Goal: Task Accomplishment & Management: Complete application form

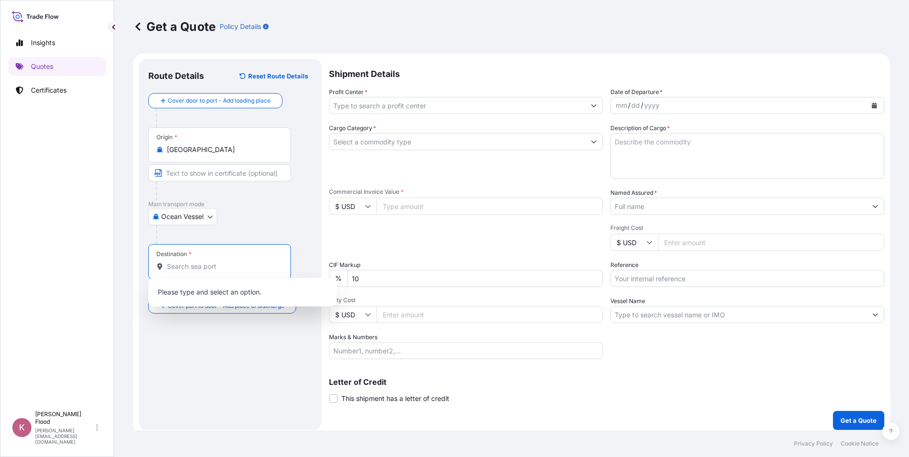
select select "Ocean Vessel"
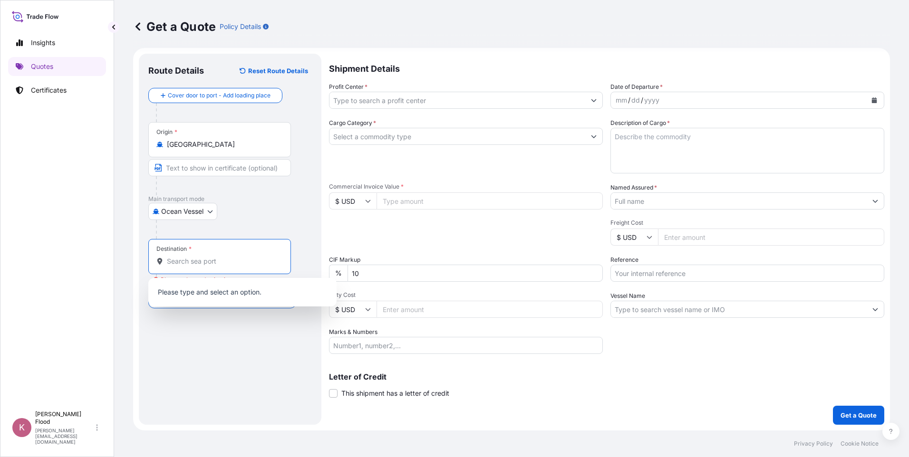
click at [197, 265] on input "Destination * Please select a destination" at bounding box center [223, 262] width 112 height 10
type input "n"
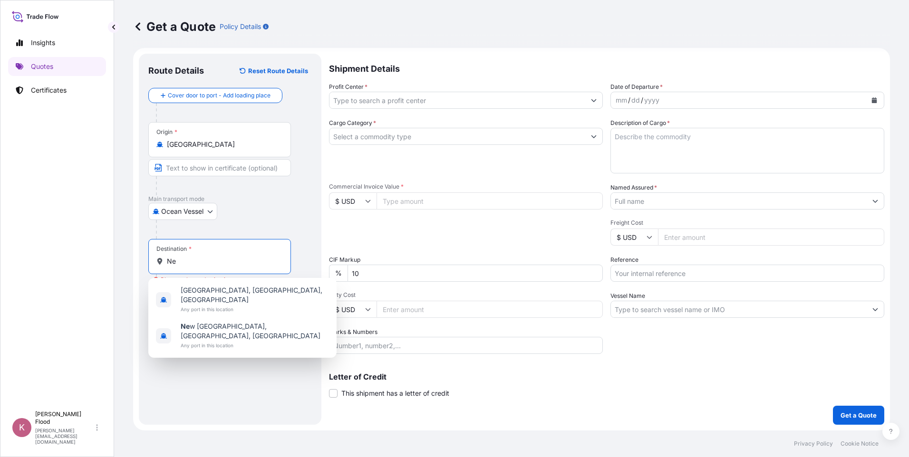
type input "N"
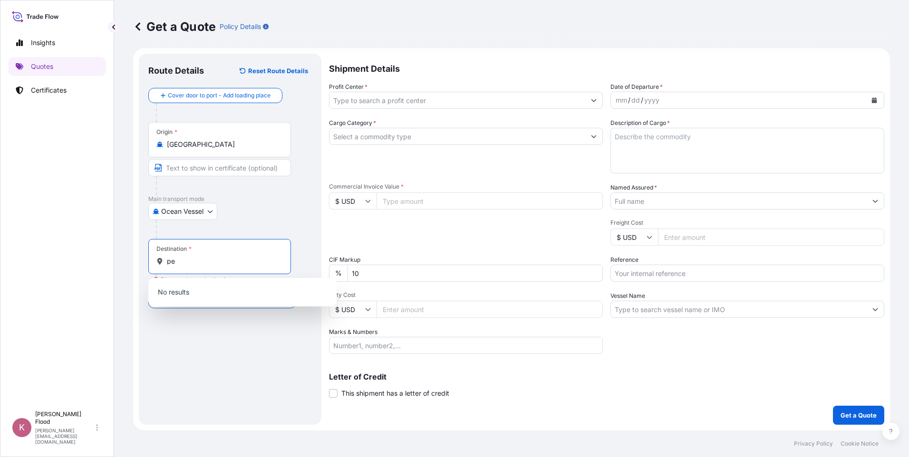
type input "p"
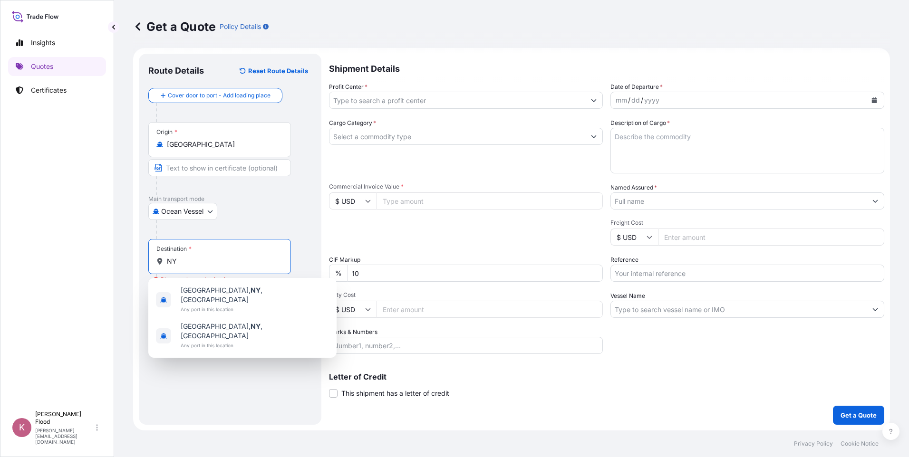
type input "N"
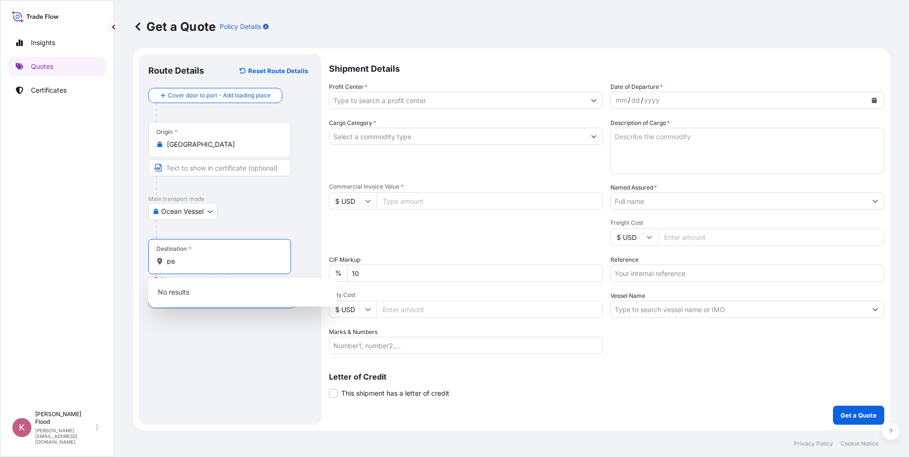
type input "p"
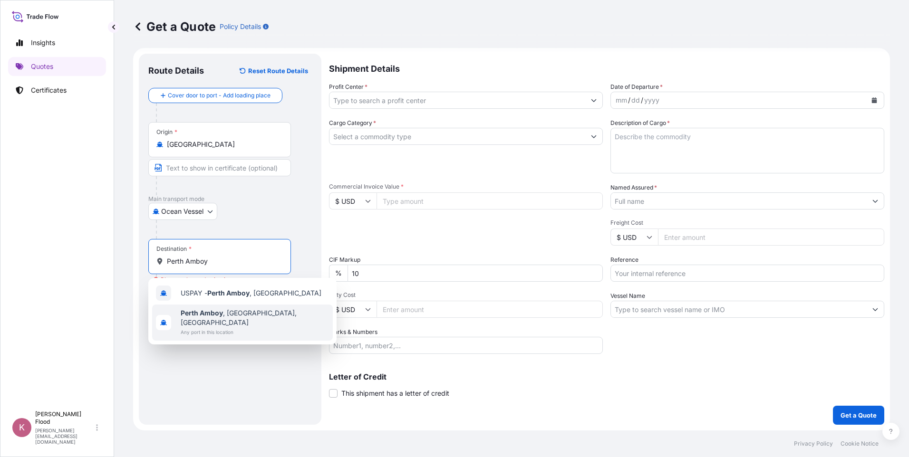
click at [231, 313] on span "[GEOGRAPHIC_DATA] , [GEOGRAPHIC_DATA], [GEOGRAPHIC_DATA]" at bounding box center [255, 318] width 148 height 19
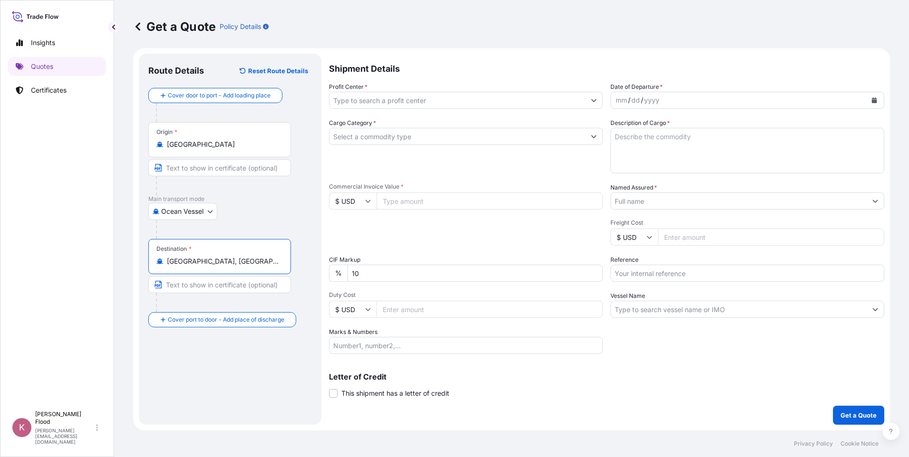
type input "[GEOGRAPHIC_DATA], [GEOGRAPHIC_DATA], [GEOGRAPHIC_DATA]"
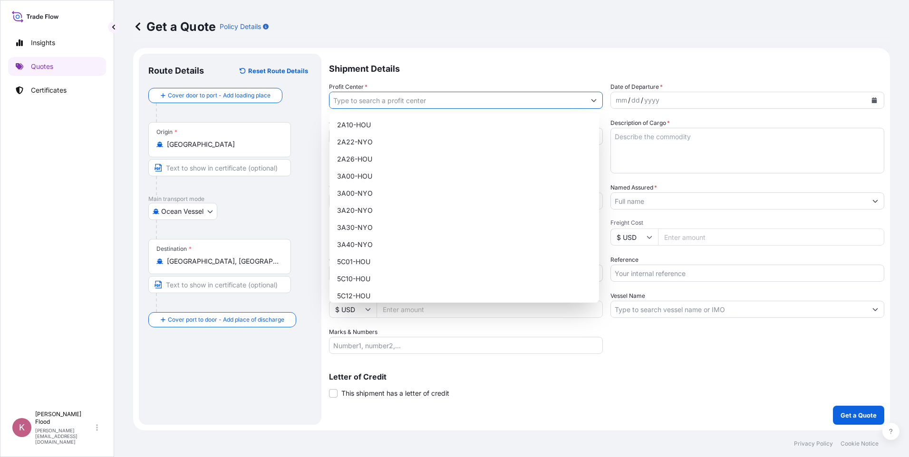
click at [392, 97] on input "Profit Center *" at bounding box center [458, 100] width 256 height 17
click at [365, 299] on div "2A10-HOU 2A22-NYO 2A26-HOU 3A00-HOU 3A00-NYO 3A20-NYO 3A30-NYO 3A40-NYO 5C01-HO…" at bounding box center [465, 208] width 270 height 190
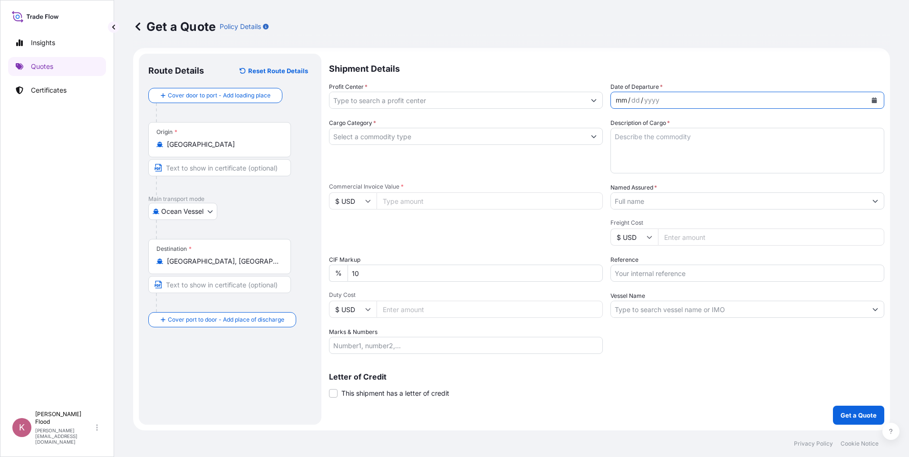
click at [706, 102] on div "mm / dd / yyyy" at bounding box center [739, 100] width 256 height 17
click at [419, 78] on p "Shipment Details" at bounding box center [606, 68] width 555 height 29
click at [412, 98] on input "Profit Center *" at bounding box center [458, 100] width 256 height 17
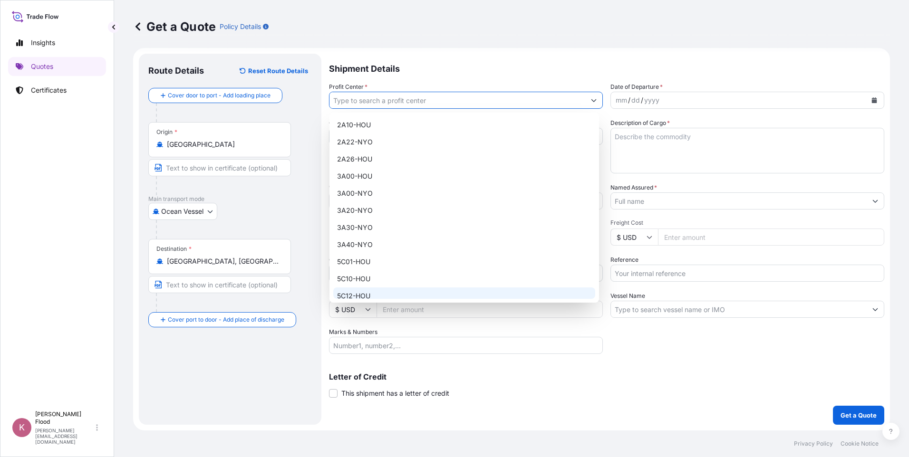
click at [371, 291] on div "5C12-HOU" at bounding box center [464, 296] width 262 height 17
type input "5C12-HOU"
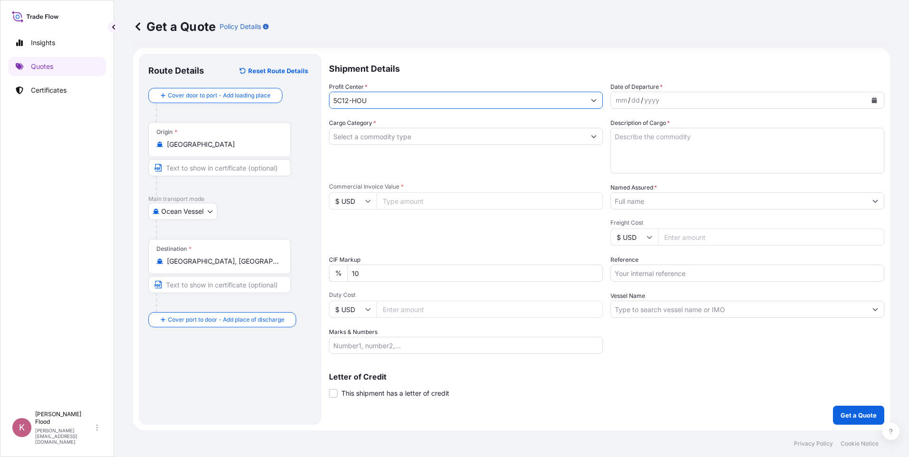
click at [698, 99] on div "mm / dd / yyyy" at bounding box center [739, 100] width 256 height 17
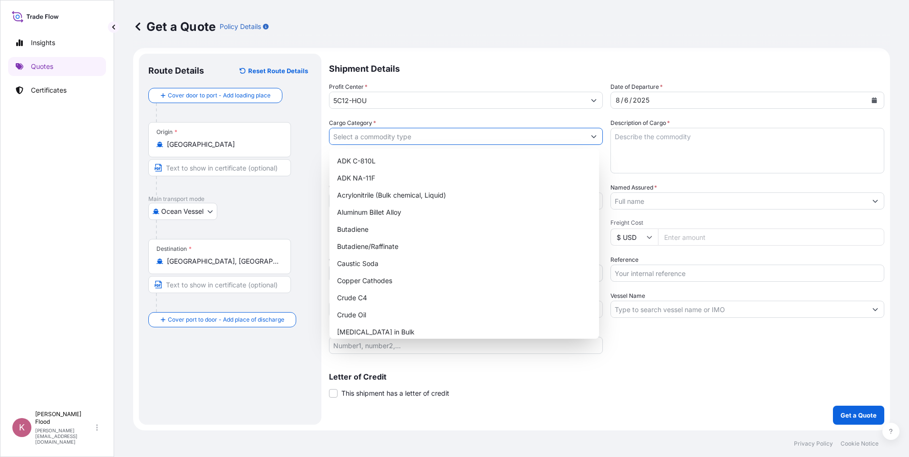
click at [400, 137] on input "Cargo Category *" at bounding box center [458, 136] width 256 height 17
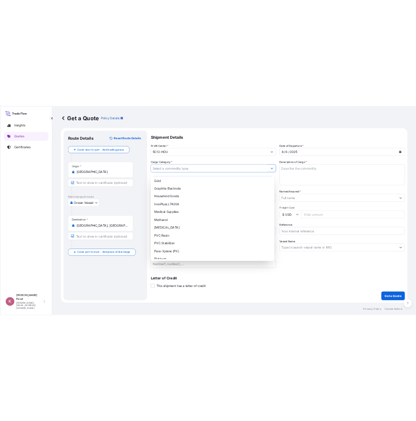
scroll to position [190, 0]
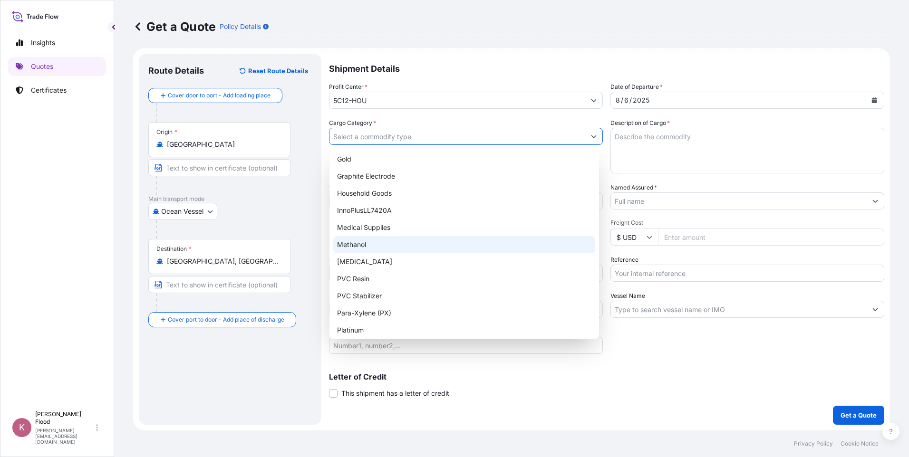
click at [375, 247] on div "Methanol" at bounding box center [464, 244] width 262 height 17
type input "Methanol"
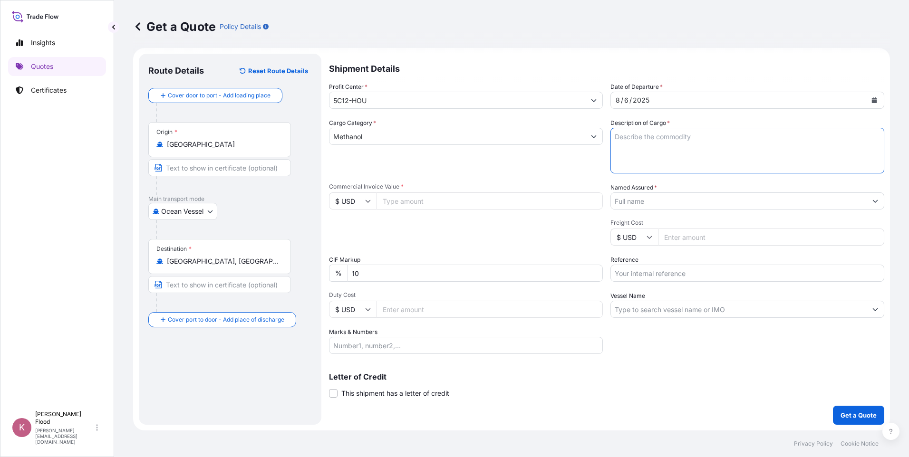
click at [668, 139] on textarea "Description of Cargo *" at bounding box center [748, 151] width 274 height 46
type textarea "5,000.000 mt of METHANOL in BULK"
click at [425, 198] on input "Commercial Invoice Value *" at bounding box center [490, 201] width 226 height 17
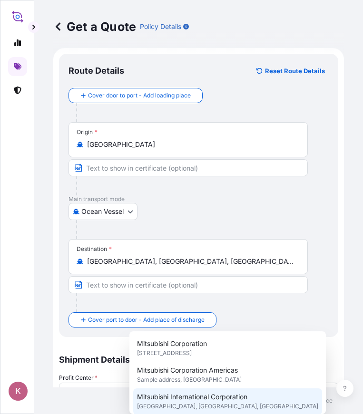
click at [232, 398] on span "Mitsubishi International Corporation" at bounding box center [192, 397] width 110 height 10
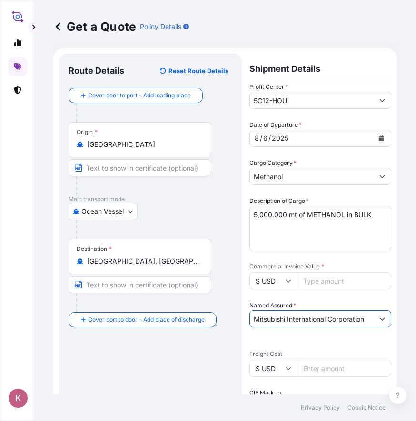
type input "Mitsubishi International Corporation"
click at [331, 278] on input "Commercial Invoice Value *" at bounding box center [344, 280] width 94 height 17
click at [330, 287] on input "Commercial Invoice Value *" at bounding box center [344, 280] width 94 height 17
type input "1504750"
click at [320, 369] on input "Freight Cost" at bounding box center [344, 368] width 94 height 17
